Goal: Find specific page/section: Find specific page/section

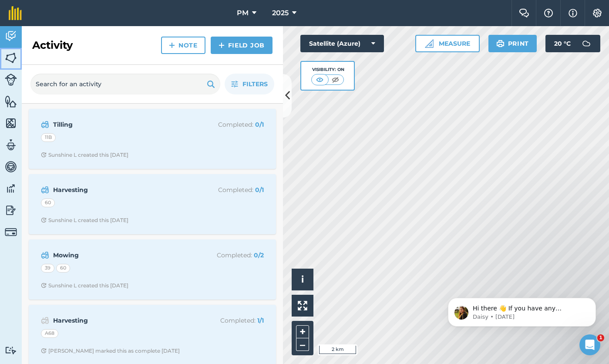
click at [10, 63] on img at bounding box center [11, 57] width 12 height 13
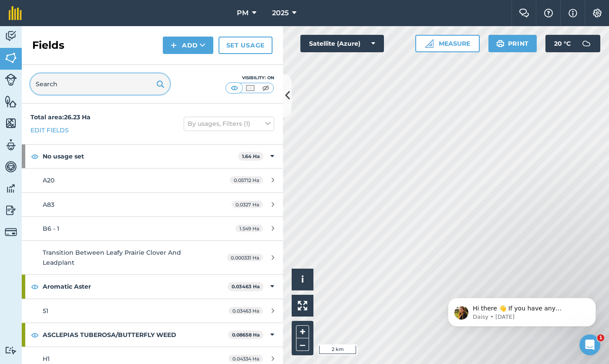
click at [58, 89] on input "text" at bounding box center [99, 84] width 139 height 21
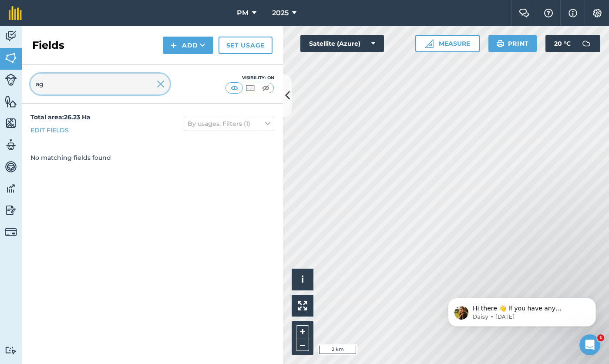
type input "a"
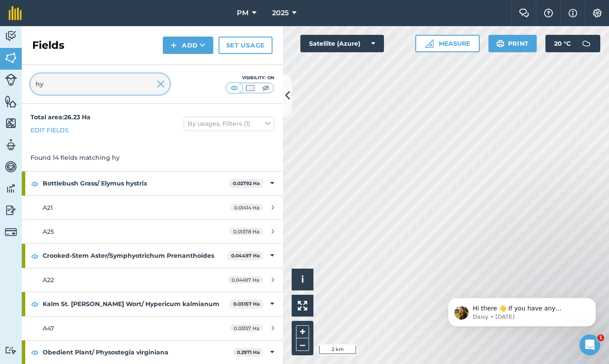
type input "h"
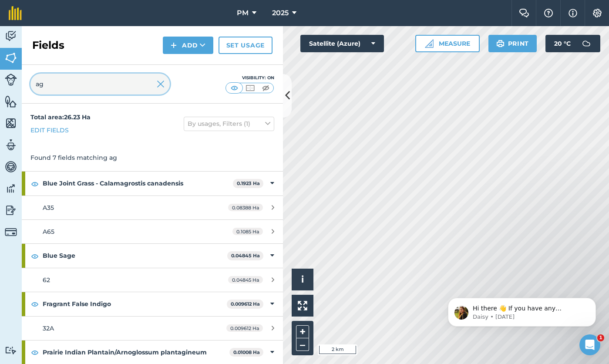
type input "a"
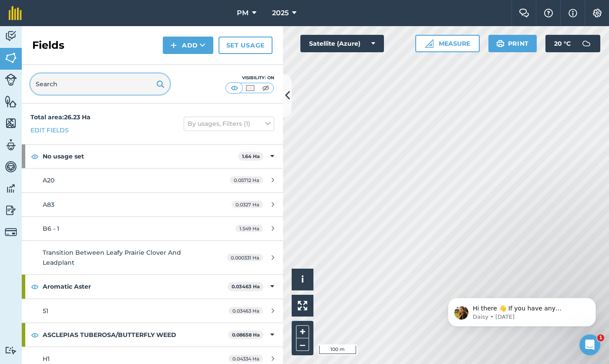
click at [78, 90] on input "text" at bounding box center [99, 84] width 139 height 21
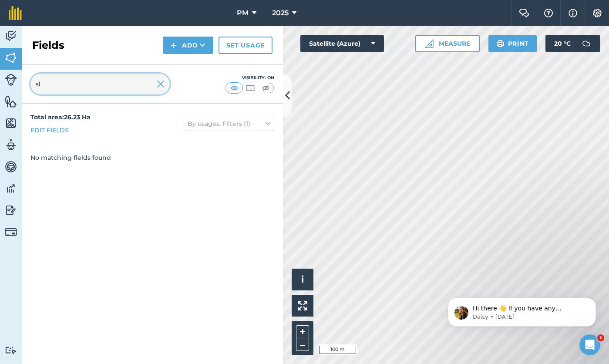
type input "s"
type input "a"
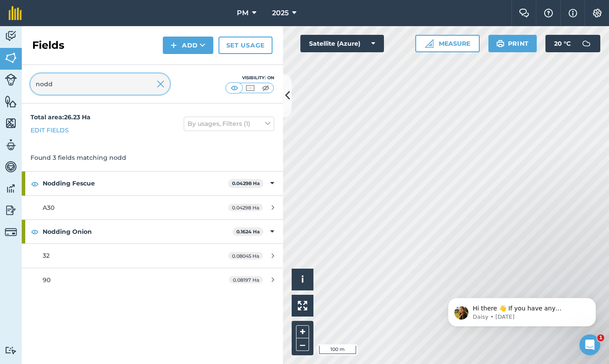
type input "nodd"
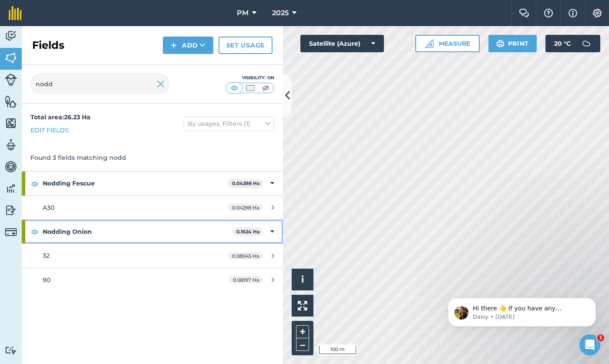
click at [87, 228] on strong "Nodding Onion" at bounding box center [138, 232] width 190 height 24
click at [87, 228] on strong "Nodding Onion" at bounding box center [139, 232] width 192 height 24
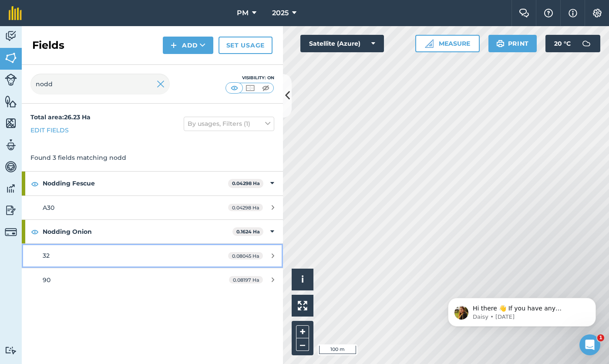
click at [159, 259] on div "32" at bounding box center [125, 256] width 164 height 10
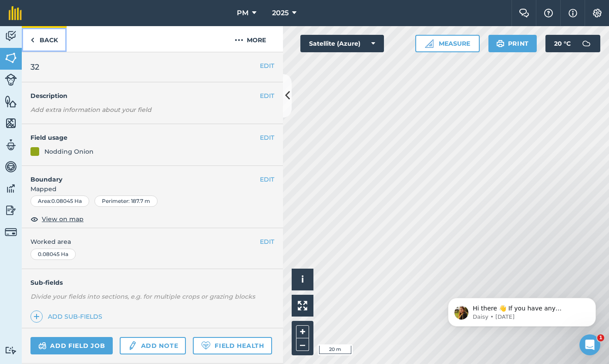
click at [42, 36] on link "Back" at bounding box center [44, 39] width 45 height 26
click at [44, 44] on link "Back" at bounding box center [44, 39] width 45 height 26
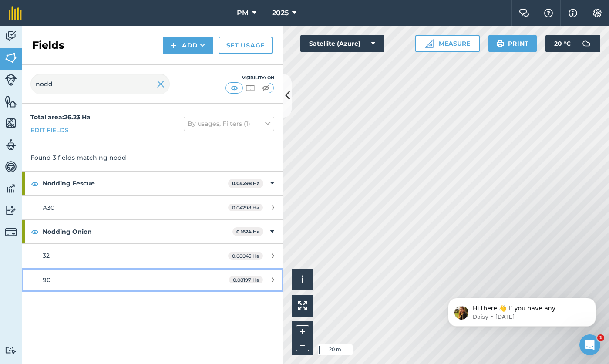
click at [93, 288] on link "90 0.08197 Ha" at bounding box center [152, 280] width 261 height 24
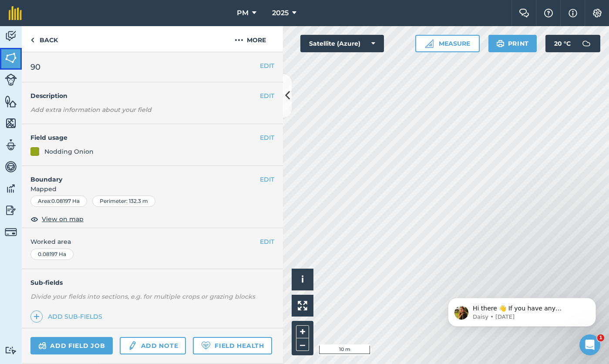
click at [13, 64] on img at bounding box center [11, 57] width 12 height 13
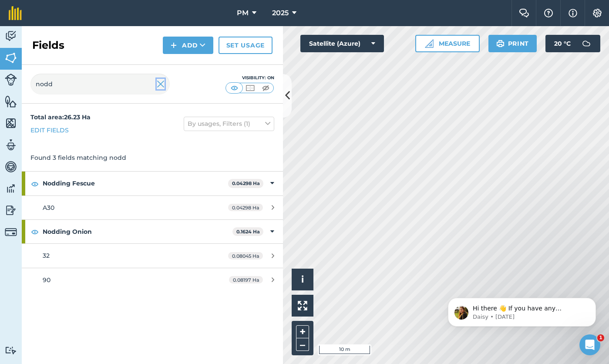
click at [158, 87] on img at bounding box center [161, 84] width 8 height 10
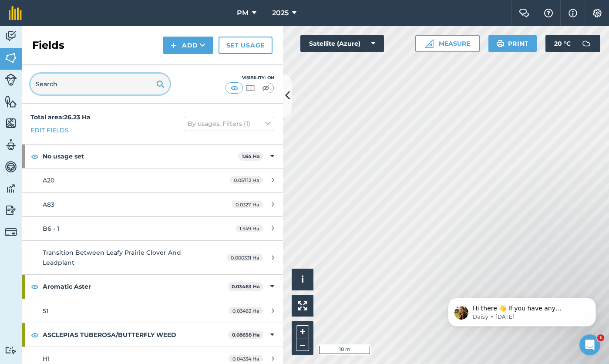
click at [103, 88] on input "text" at bounding box center [99, 84] width 139 height 21
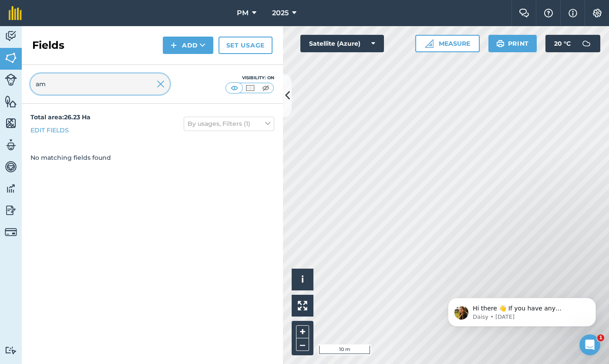
type input "a"
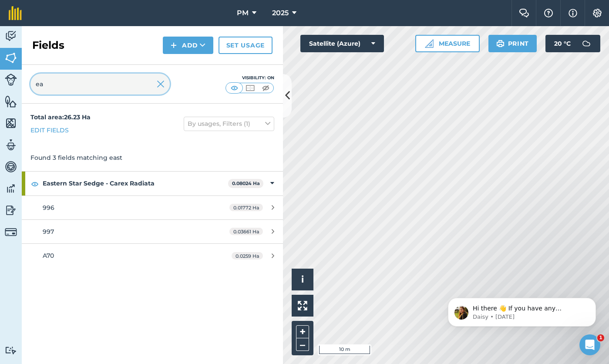
type input "e"
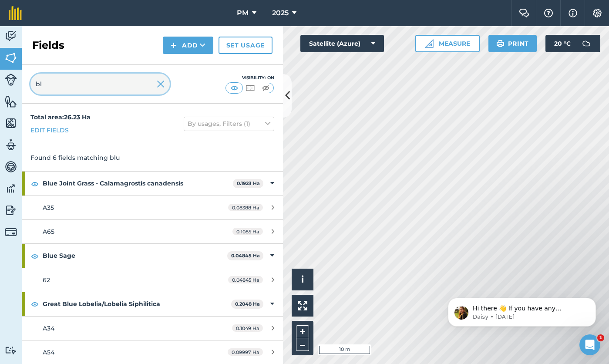
type input "b"
